Goal: Book appointment/travel/reservation

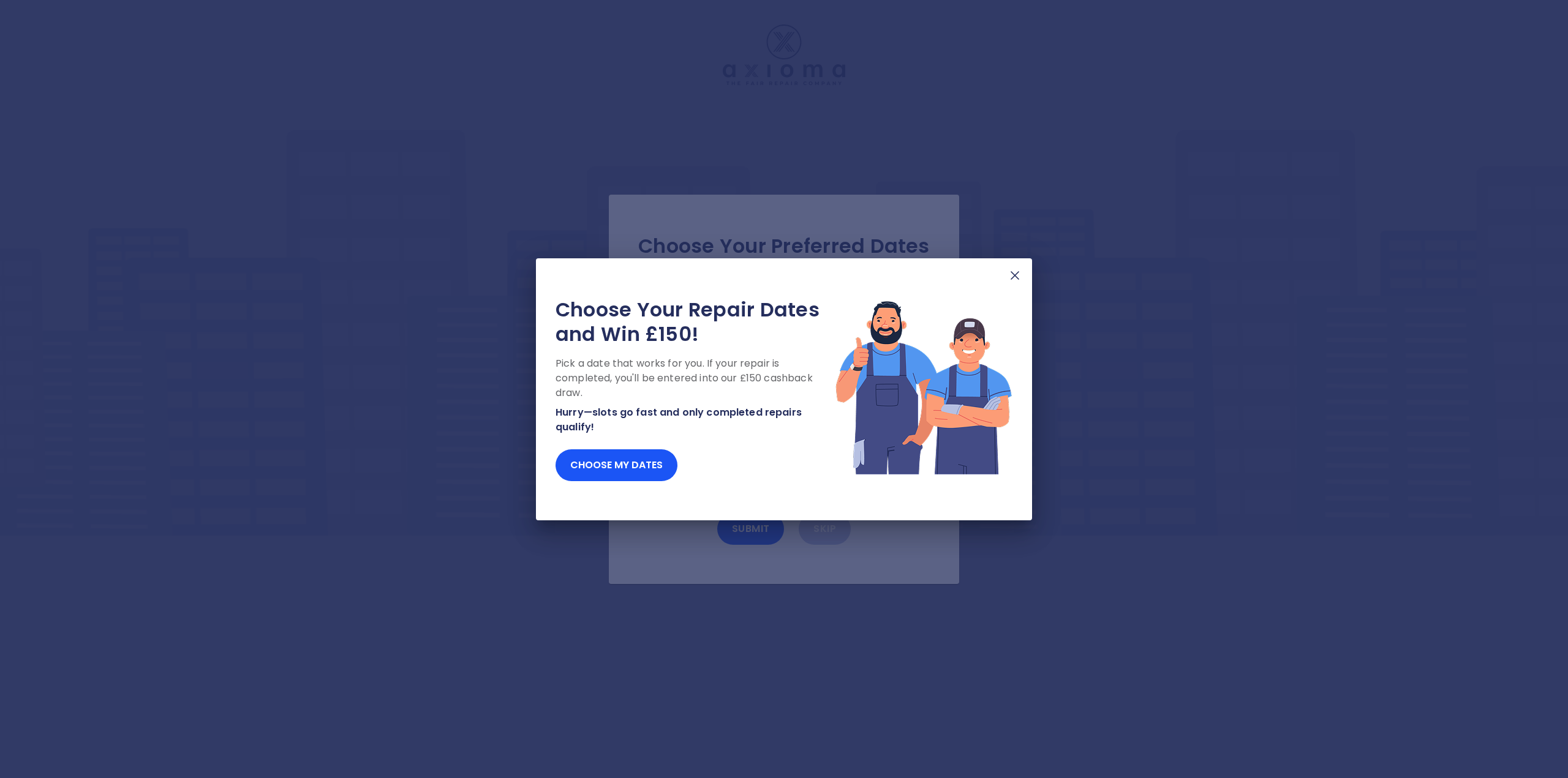
click at [1016, 282] on img at bounding box center [1014, 275] width 15 height 15
click at [1017, 282] on img at bounding box center [1014, 275] width 15 height 15
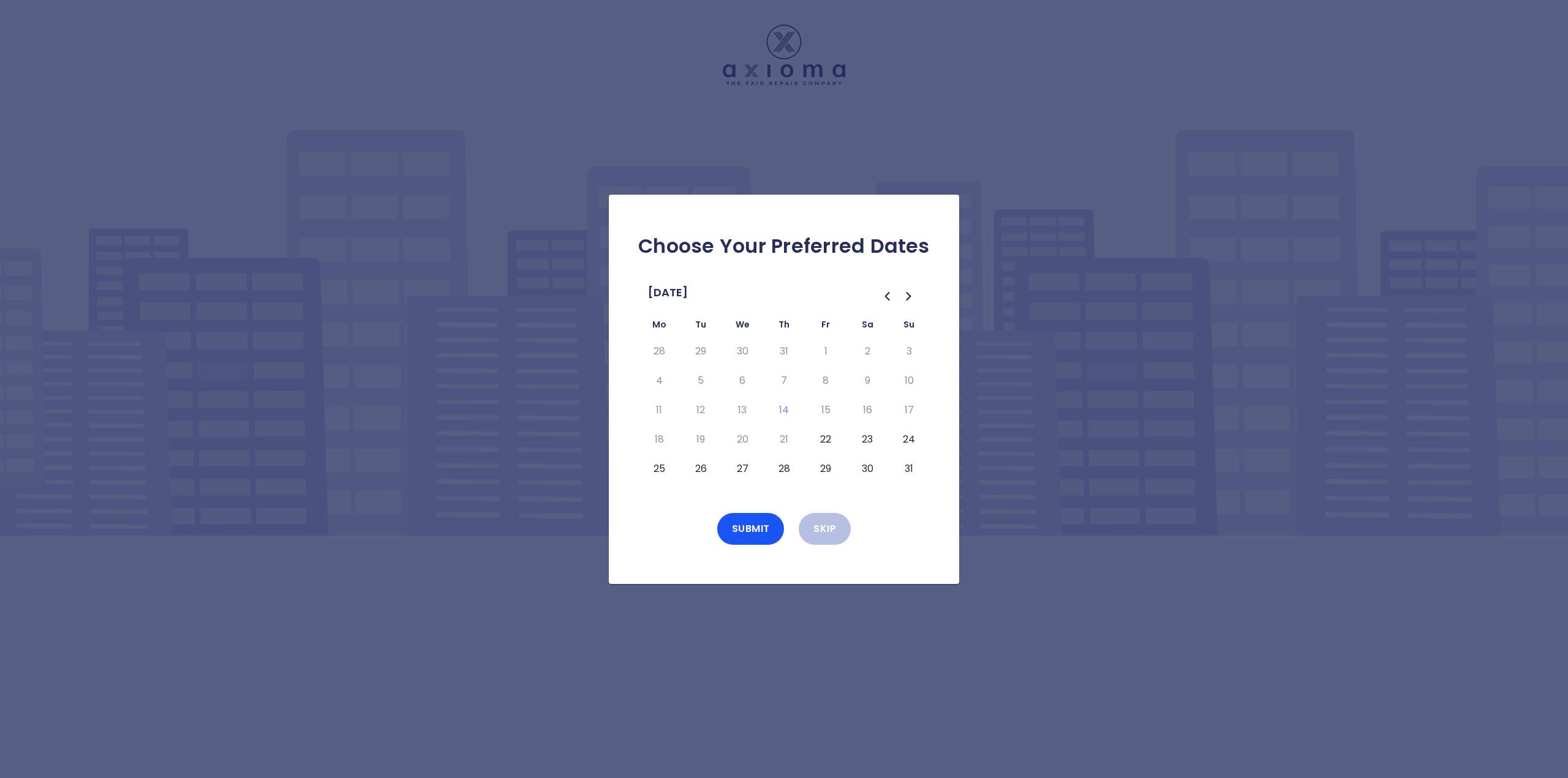
click at [826, 442] on button "22" at bounding box center [825, 439] width 22 height 20
click at [763, 523] on button "Submit" at bounding box center [750, 529] width 68 height 32
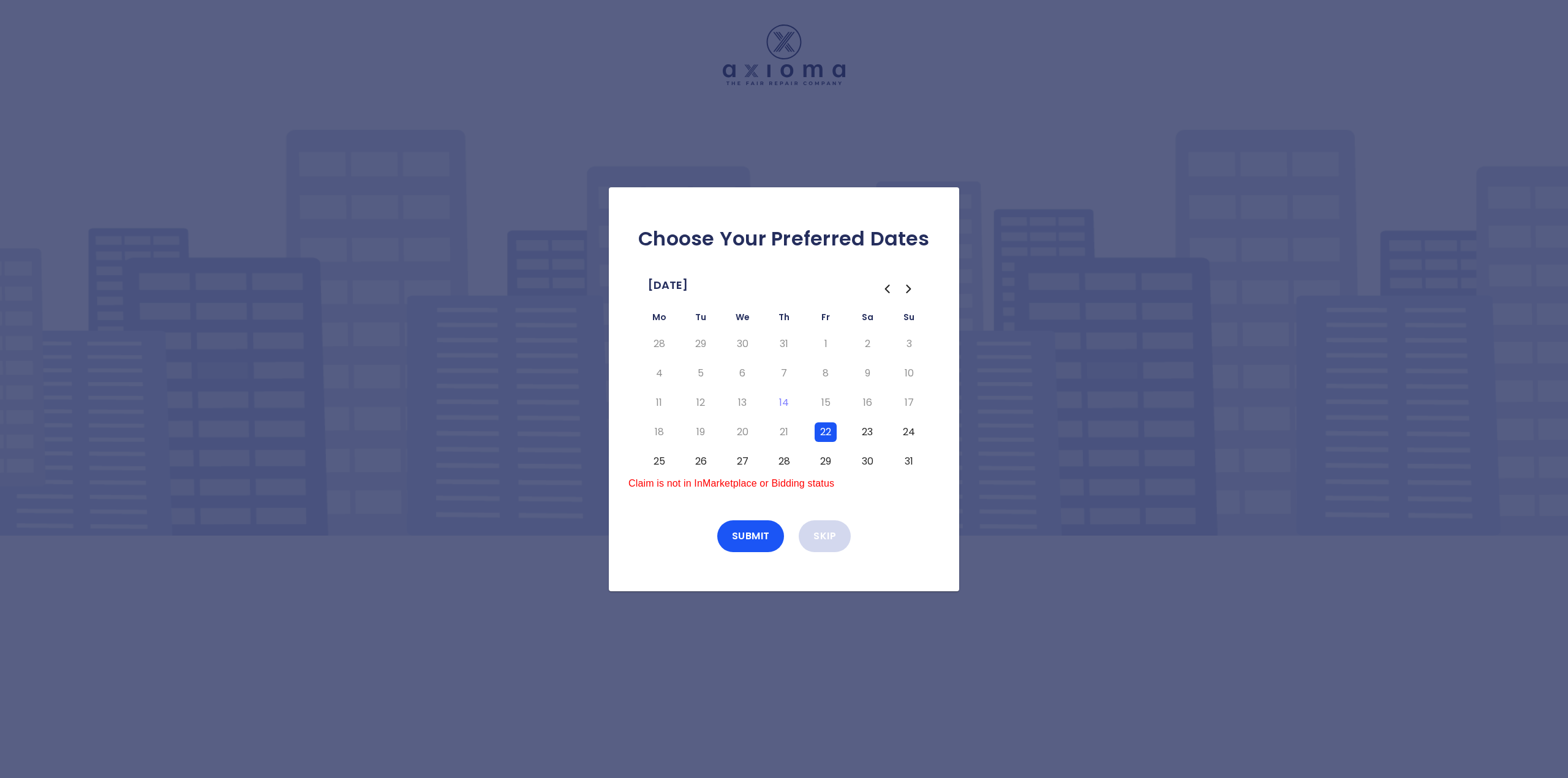
click at [819, 526] on button "Skip" at bounding box center [825, 535] width 52 height 32
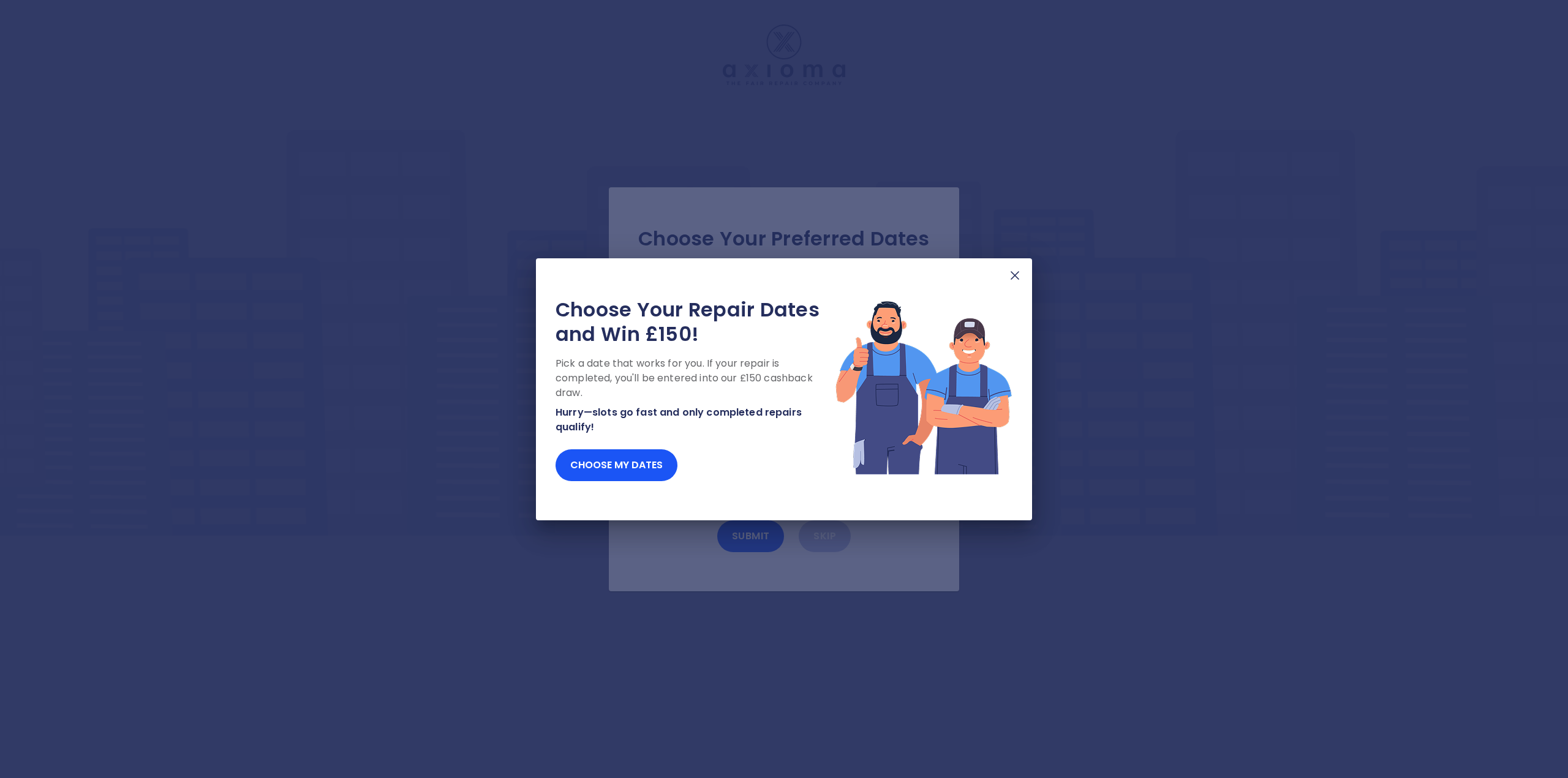
click at [1009, 277] on img at bounding box center [1014, 275] width 15 height 15
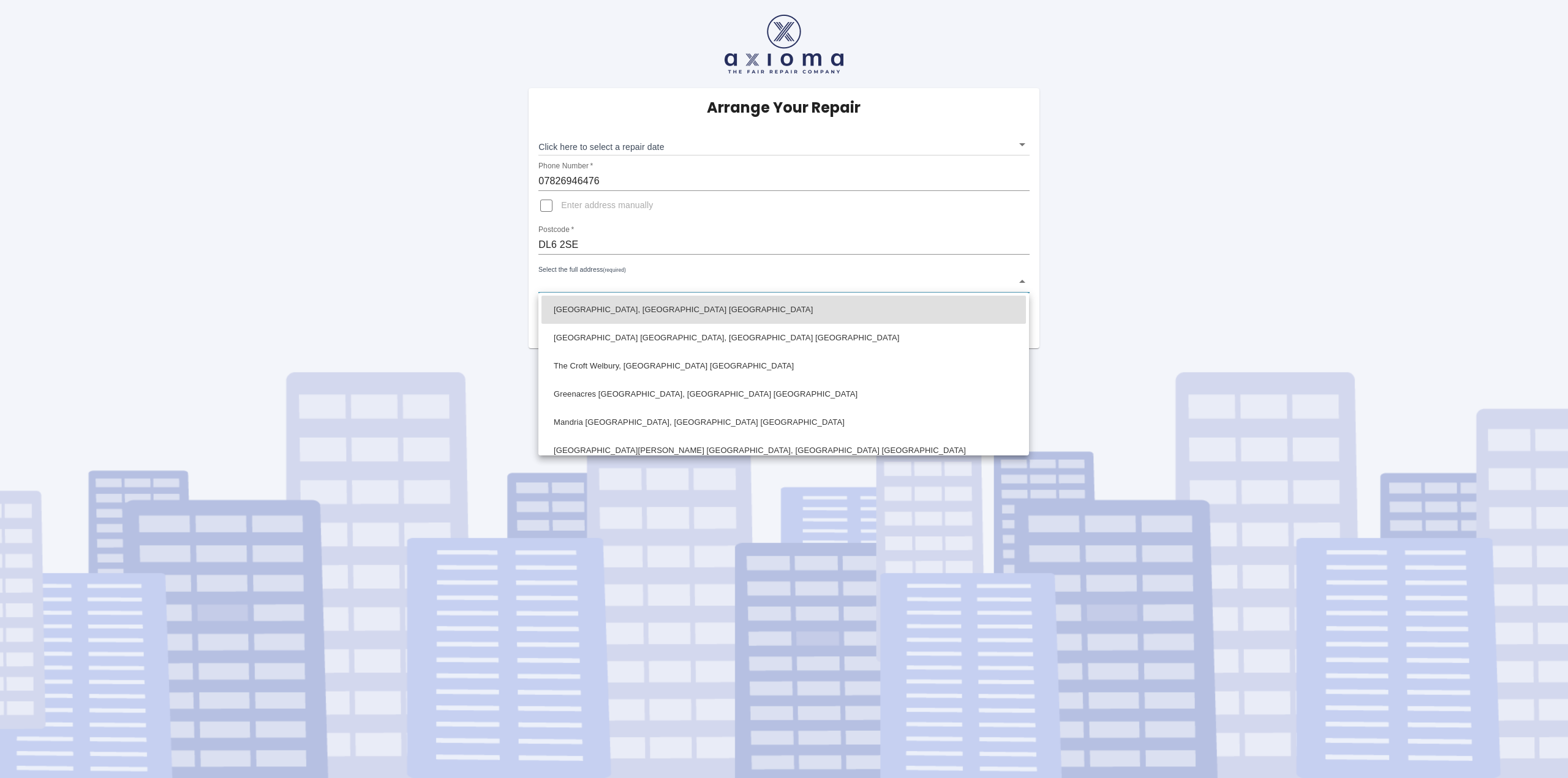
click at [698, 283] on body "Arrange Your Repair Click here to select a repair date ​ Phone Number   * 07826…" at bounding box center [784, 389] width 1568 height 778
click at [1229, 340] on div at bounding box center [784, 389] width 1568 height 778
